Goal: Understand process/instructions

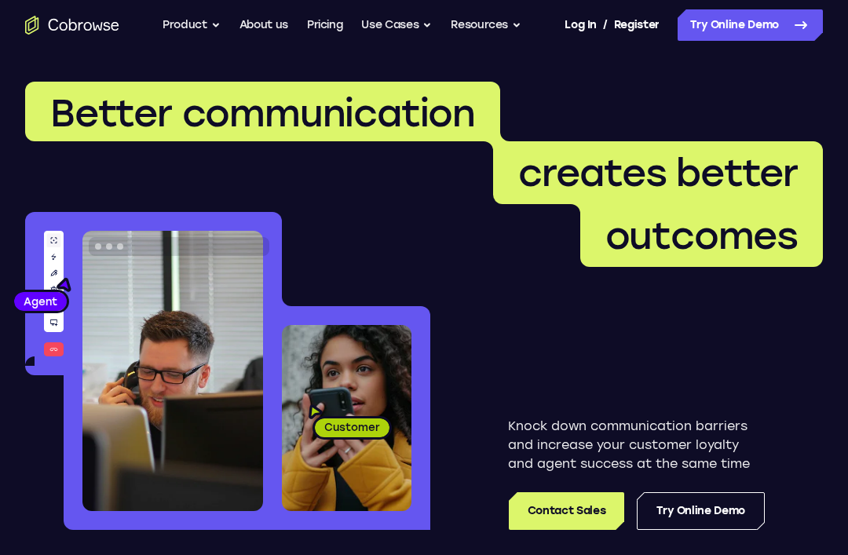
click at [755, 33] on link "Try Online Demo" at bounding box center [750, 24] width 145 height 31
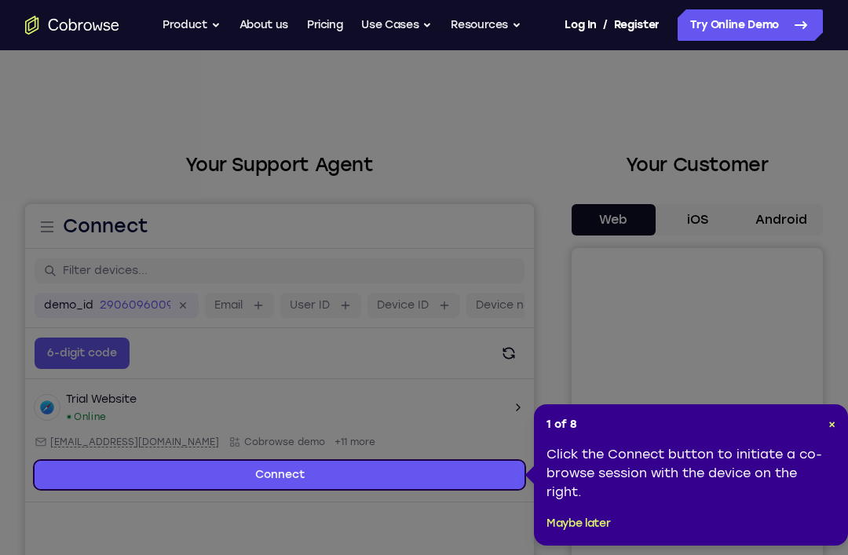
click at [833, 423] on span "×" at bounding box center [831, 424] width 7 height 13
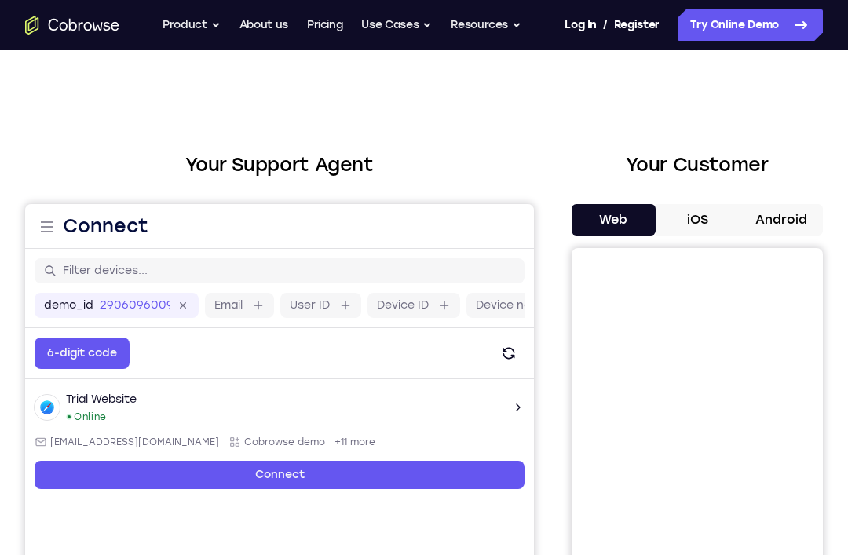
click at [768, 232] on button "Android" at bounding box center [781, 219] width 84 height 31
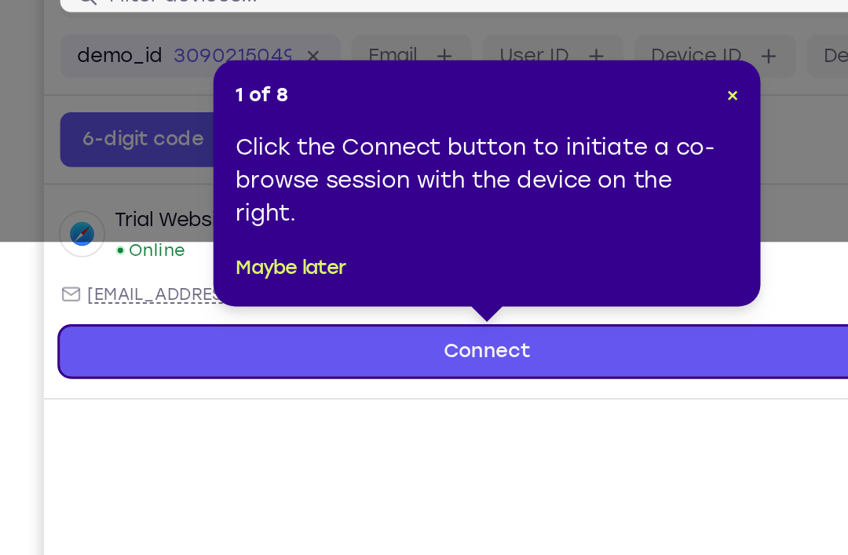
scroll to position [79, 0]
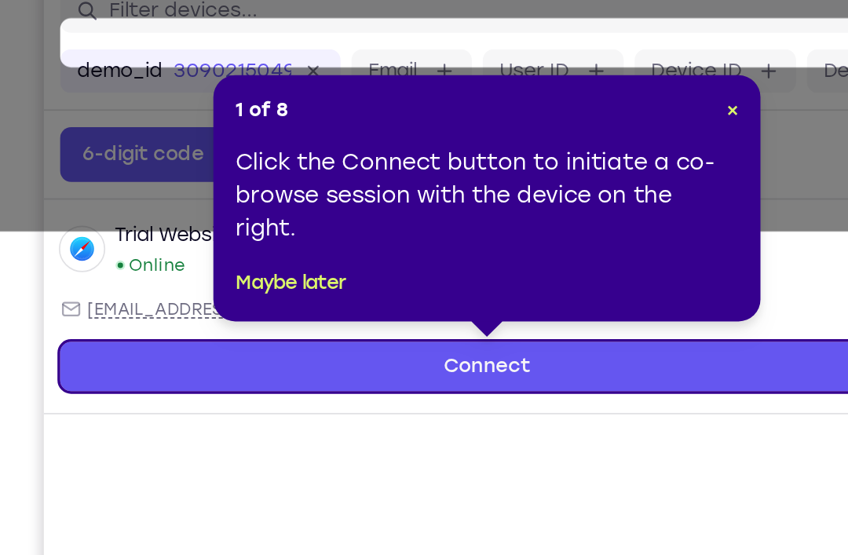
click at [418, 243] on span "×" at bounding box center [420, 249] width 7 height 13
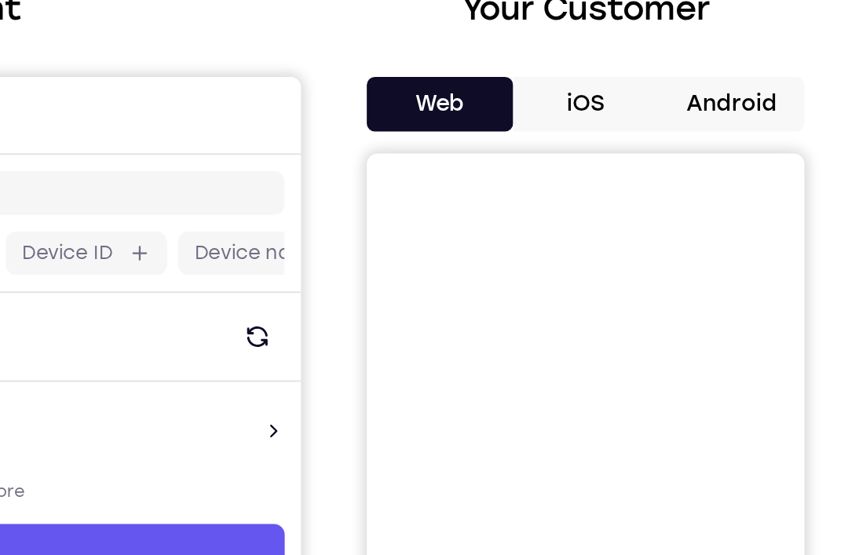
click at [739, 126] on button "Android" at bounding box center [781, 141] width 84 height 31
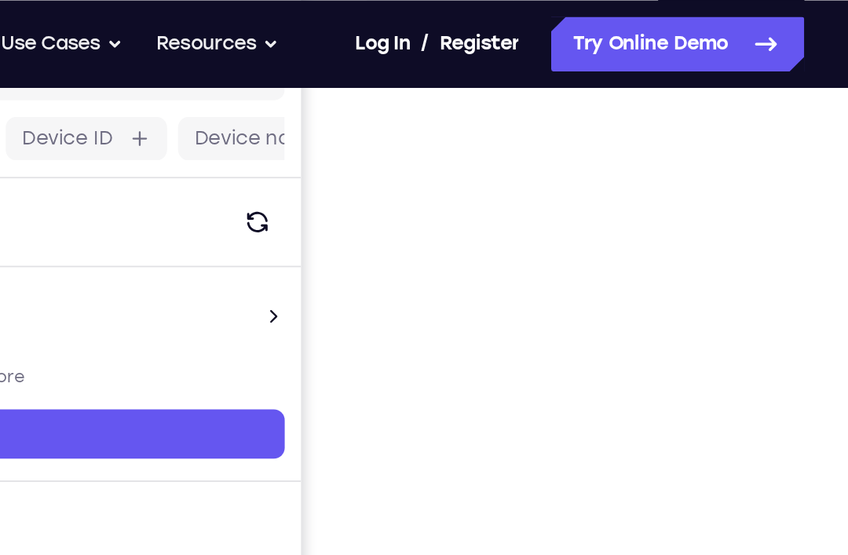
scroll to position [226, 0]
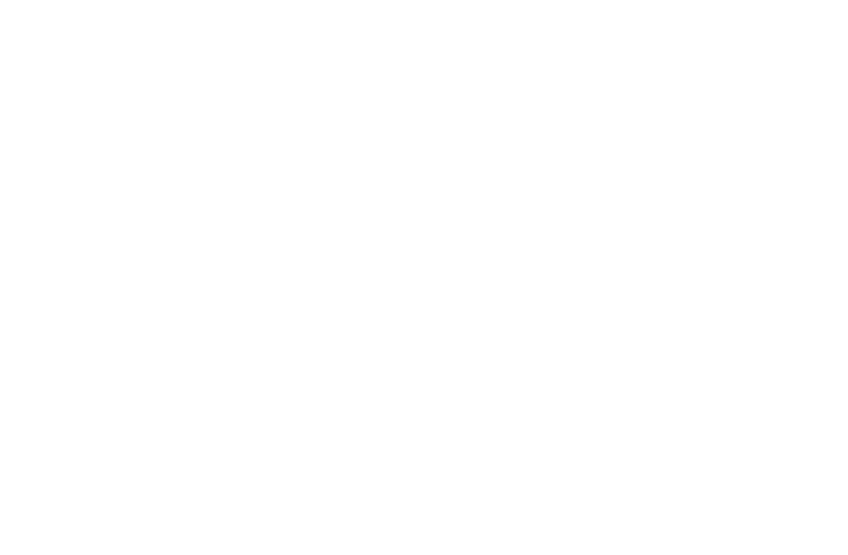
click at [572, 43] on div at bounding box center [697, 263] width 251 height 483
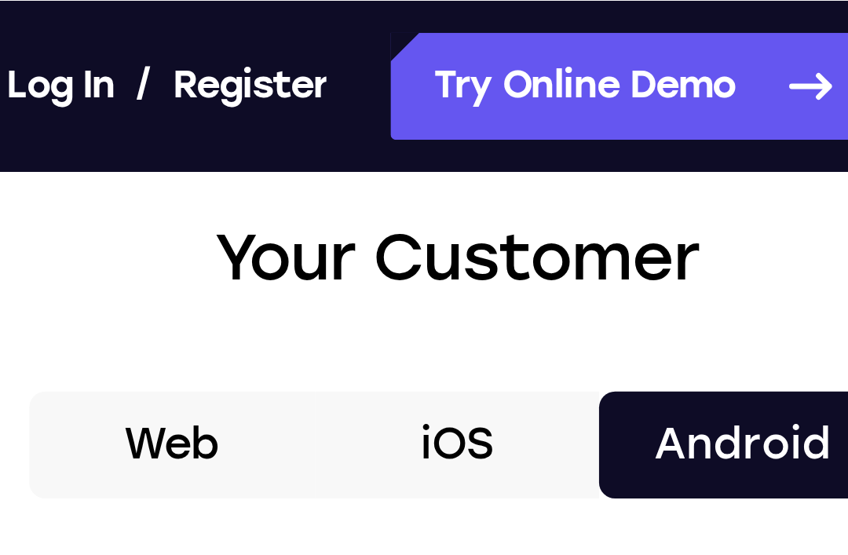
scroll to position [0, 0]
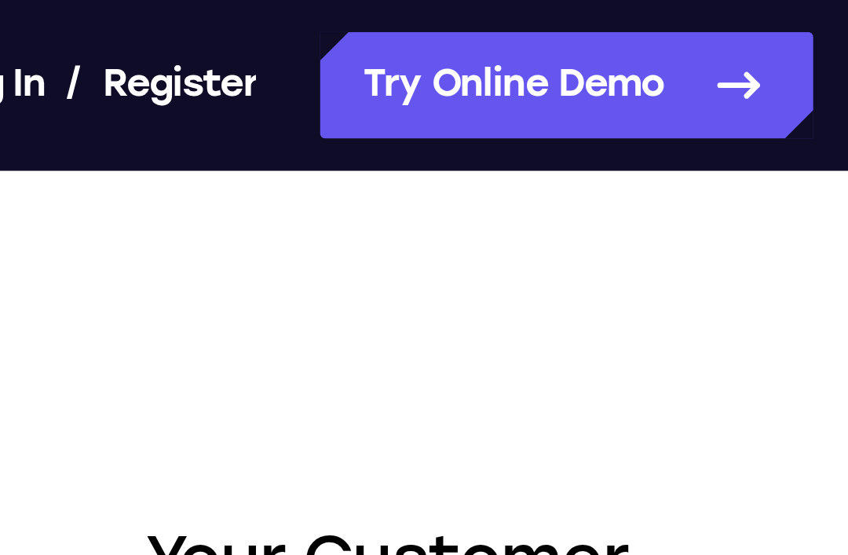
click at [678, 24] on link "Try Online Demo" at bounding box center [750, 24] width 145 height 31
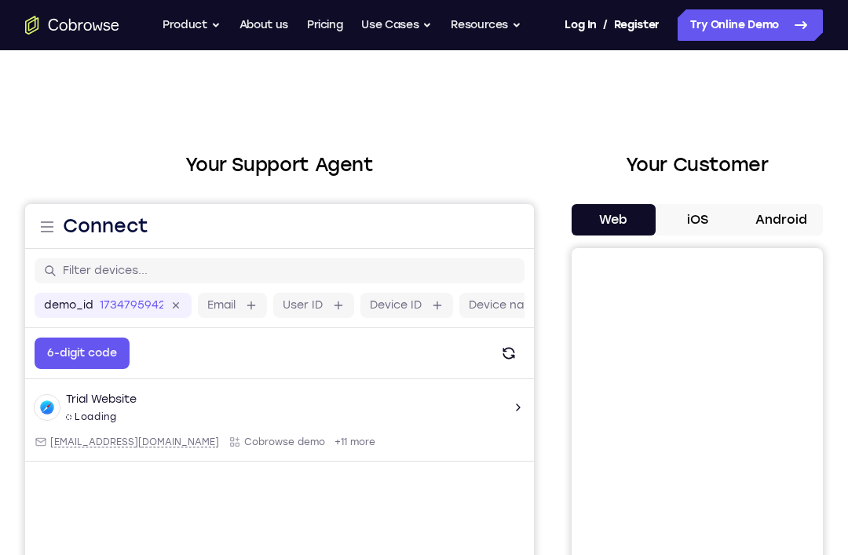
click at [777, 217] on button "Android" at bounding box center [781, 219] width 84 height 31
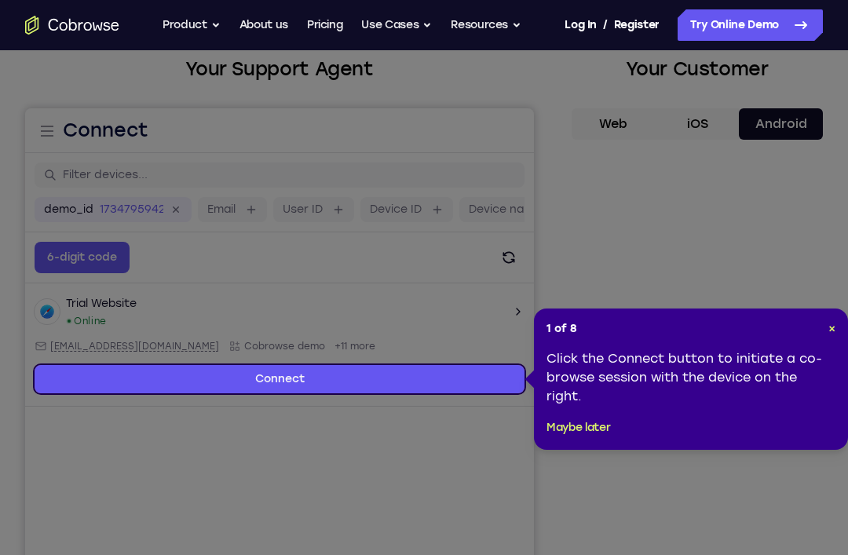
scroll to position [95, 0]
click at [815, 305] on icon at bounding box center [424, 302] width 848 height 605
click at [814, 305] on icon at bounding box center [424, 302] width 848 height 605
click at [833, 328] on span "×" at bounding box center [831, 329] width 7 height 13
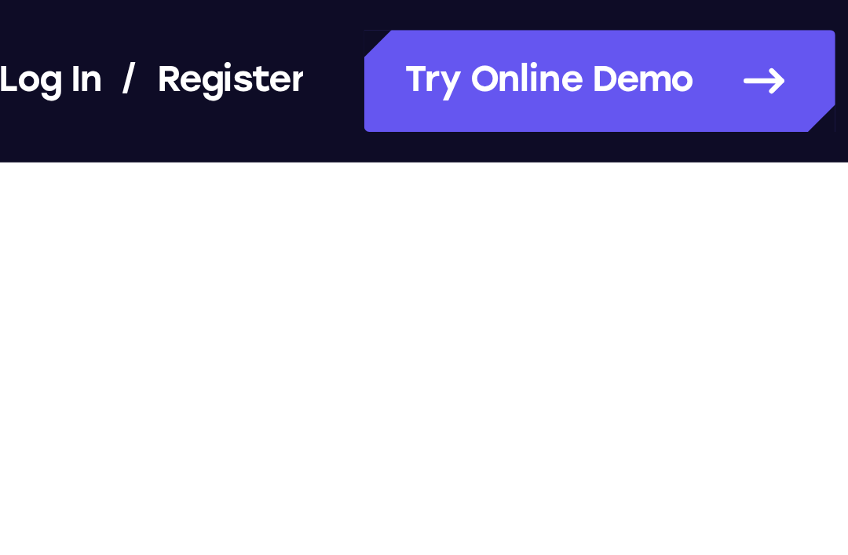
scroll to position [210, 0]
